Goal: Use online tool/utility: Utilize a website feature to perform a specific function

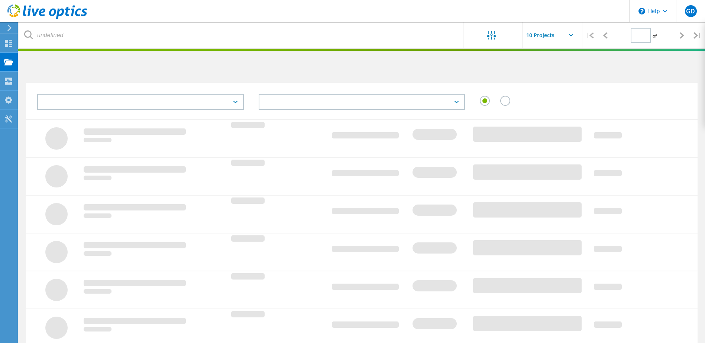
type input "1"
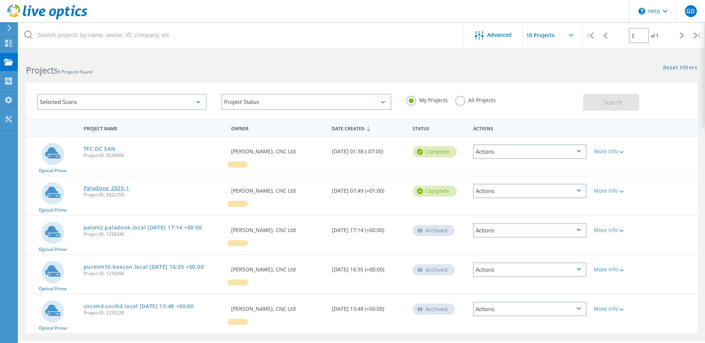
click at [118, 188] on link "Paladone 2025-1" at bounding box center [107, 188] width 46 height 5
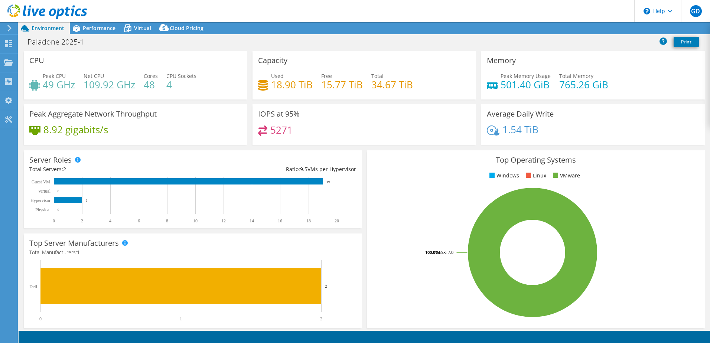
select select "EULondon"
select select "GBP"
click at [173, 29] on span "Cloud Pricing" at bounding box center [187, 28] width 34 height 7
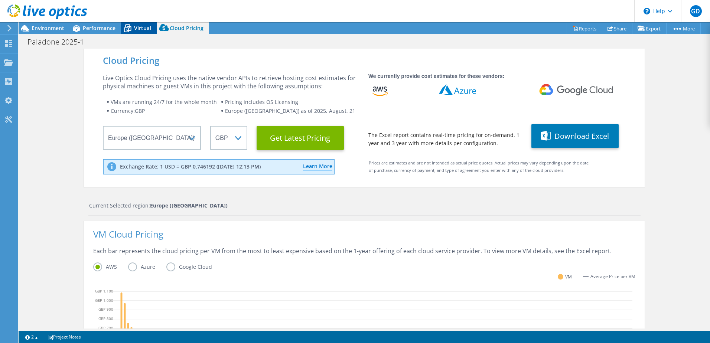
click at [129, 25] on icon at bounding box center [127, 28] width 13 height 13
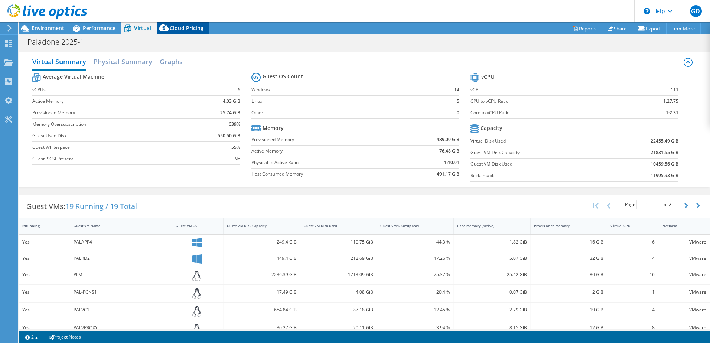
click at [180, 29] on span "Cloud Pricing" at bounding box center [187, 28] width 34 height 7
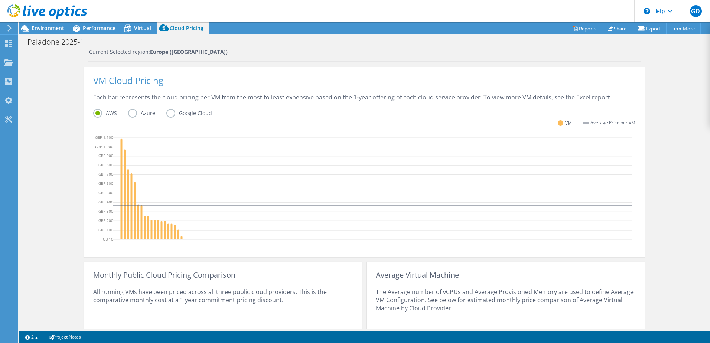
scroll to position [149, 0]
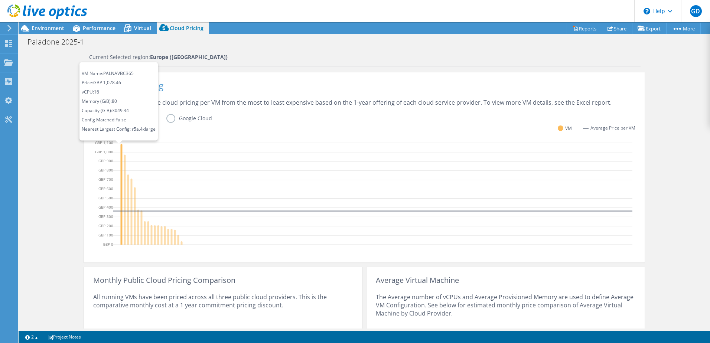
click at [121, 156] on icon at bounding box center [122, 194] width 2 height 101
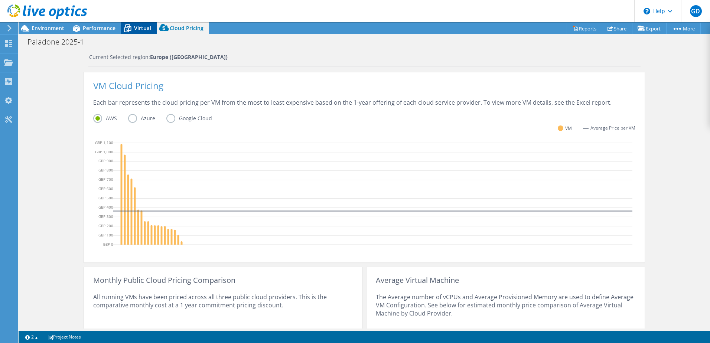
click at [143, 28] on span "Virtual" at bounding box center [142, 28] width 17 height 7
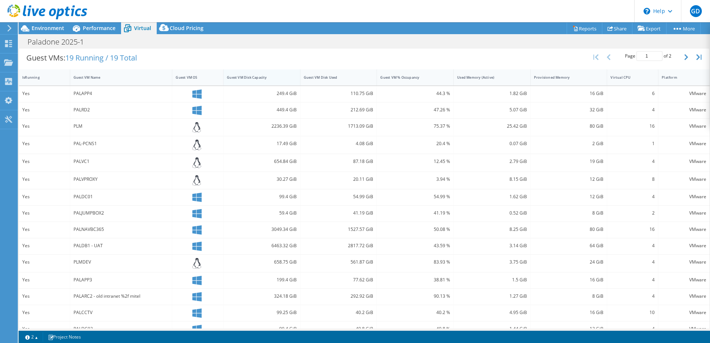
click at [263, 80] on div "Guest VM Disk Capacity" at bounding box center [258, 78] width 68 height 12
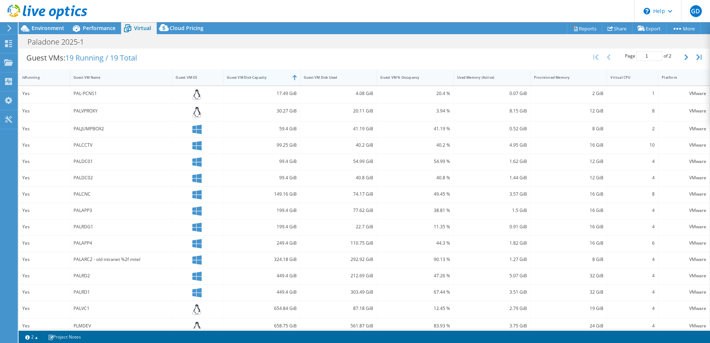
click at [263, 80] on div "Guest VM Disk Capacity" at bounding box center [258, 78] width 68 height 12
